Goal: Information Seeking & Learning: Learn about a topic

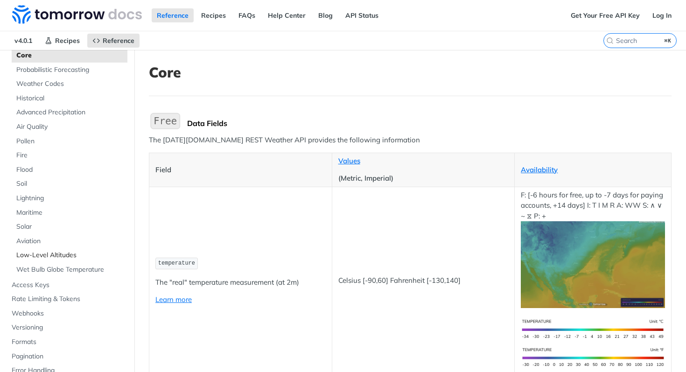
scroll to position [115, 0]
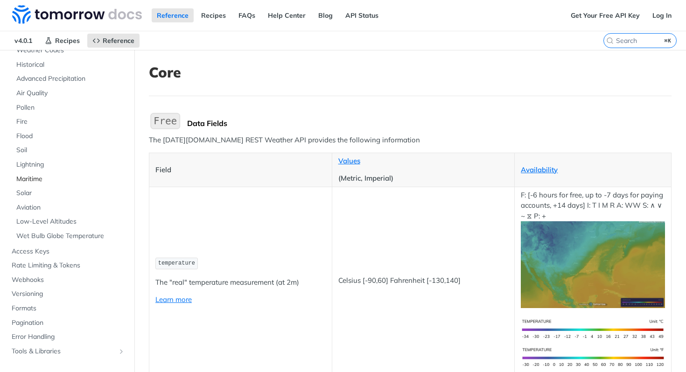
click at [33, 181] on span "Maritime" at bounding box center [70, 178] width 109 height 9
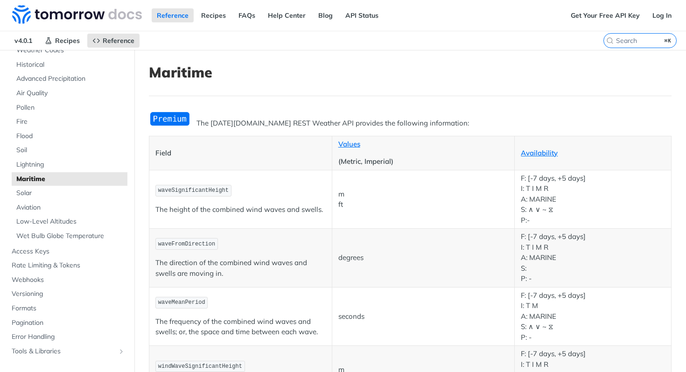
click at [541, 76] on h1 "Maritime" at bounding box center [410, 72] width 523 height 17
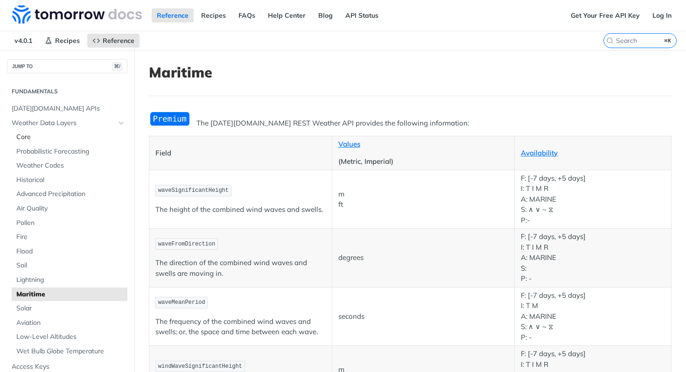
click at [30, 140] on span "Core" at bounding box center [70, 136] width 109 height 9
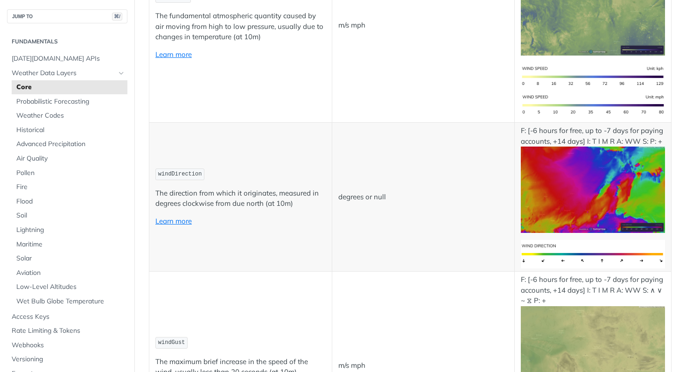
scroll to position [803, 0]
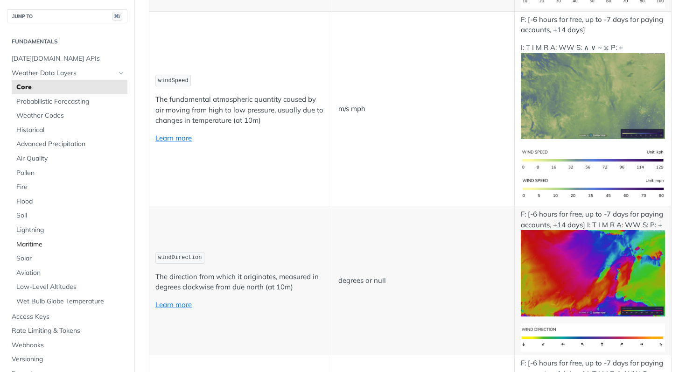
click at [35, 241] on span "Maritime" at bounding box center [70, 244] width 109 height 9
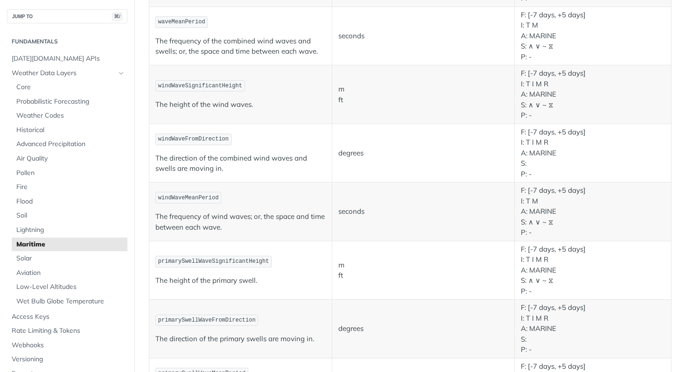
scroll to position [282, 0]
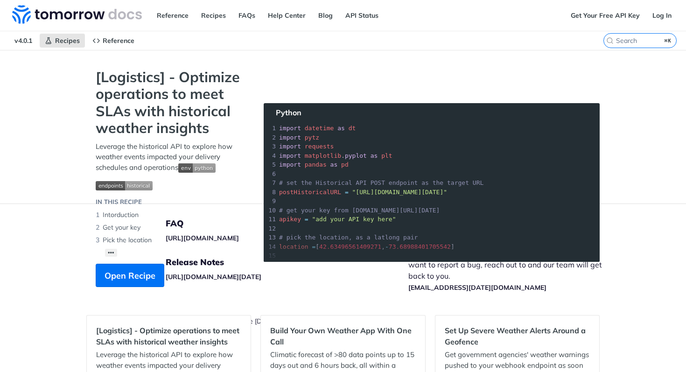
click at [453, 14] on div "Reference Recipes FAQs Help Center Blog API Status" at bounding box center [282, 15] width 565 height 31
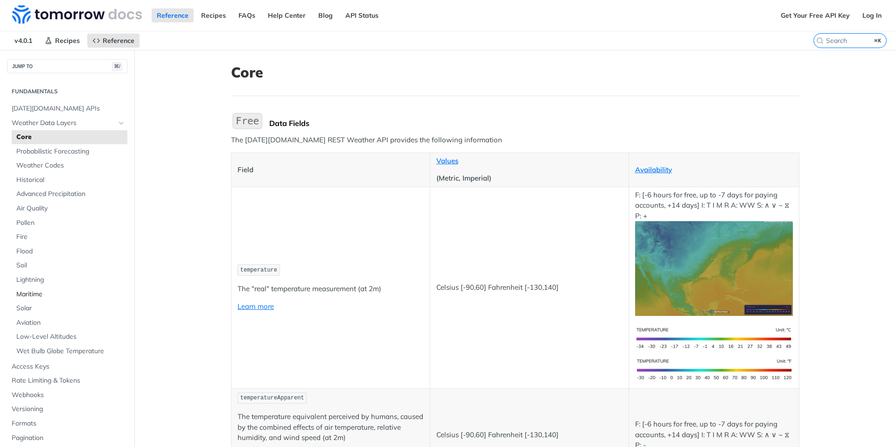
click at [41, 296] on span "Maritime" at bounding box center [70, 294] width 109 height 9
